Goal: Task Accomplishment & Management: Complete application form

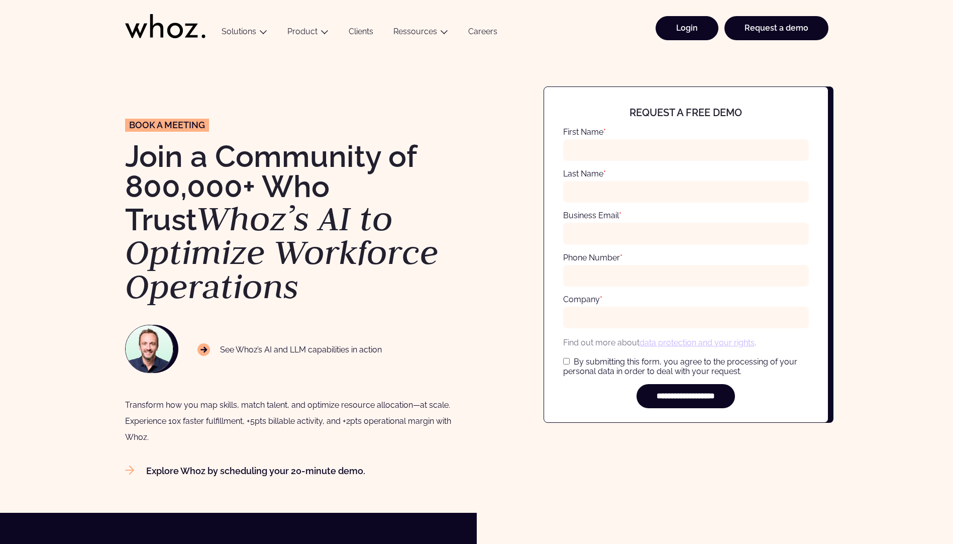
click at [708, 29] on link "Login" at bounding box center [687, 28] width 63 height 24
click at [673, 143] on input "First Name *" at bounding box center [686, 150] width 246 height 22
